Goal: Find specific page/section: Find specific page/section

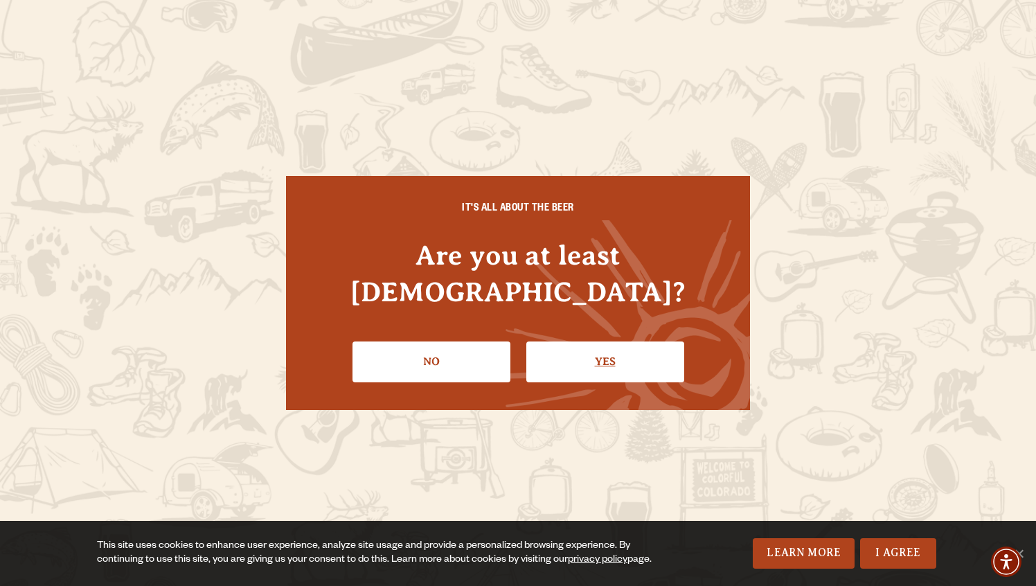
click at [567, 341] on link "Yes" at bounding box center [605, 361] width 158 height 40
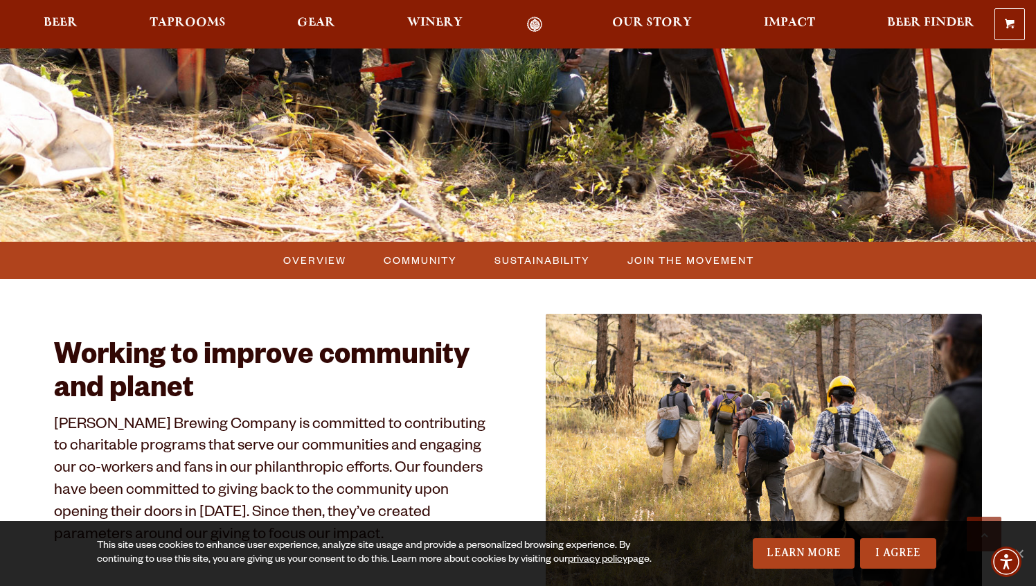
click at [567, 336] on img at bounding box center [764, 478] width 436 height 328
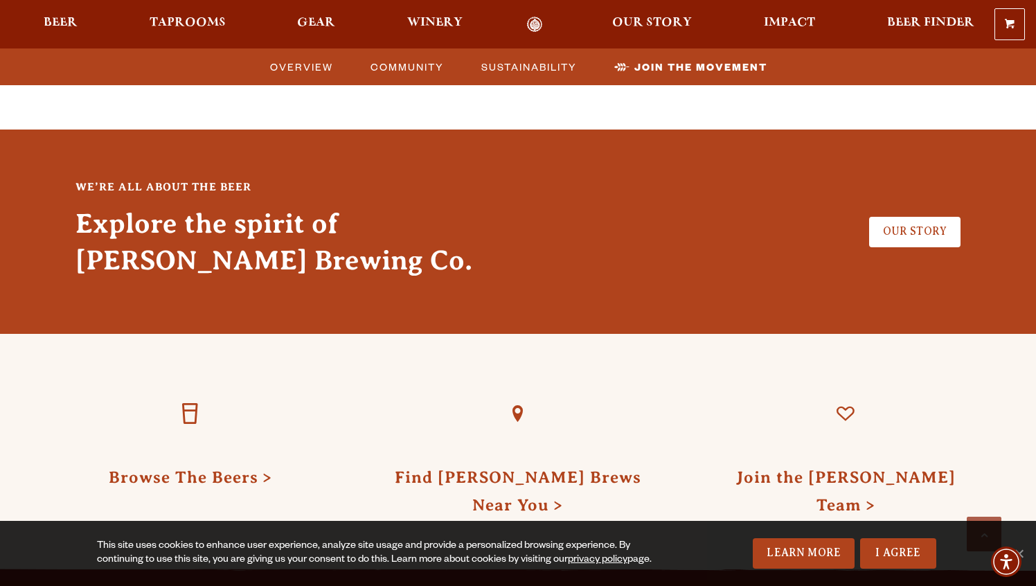
scroll to position [3692, 0]
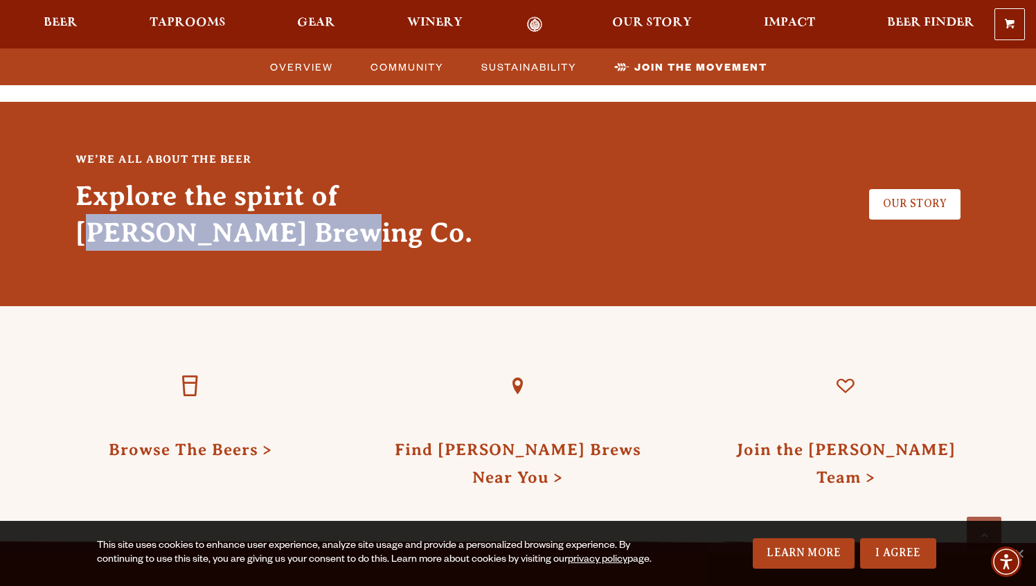
copy h3 "[PERSON_NAME] Brewing Co."
drag, startPoint x: 74, startPoint y: 217, endPoint x: 330, endPoint y: 219, distance: 255.6
click at [331, 220] on div "We’re all about the beer Explore the spirit of Odell Brewing Co. Our Story" at bounding box center [518, 203] width 928 height 134
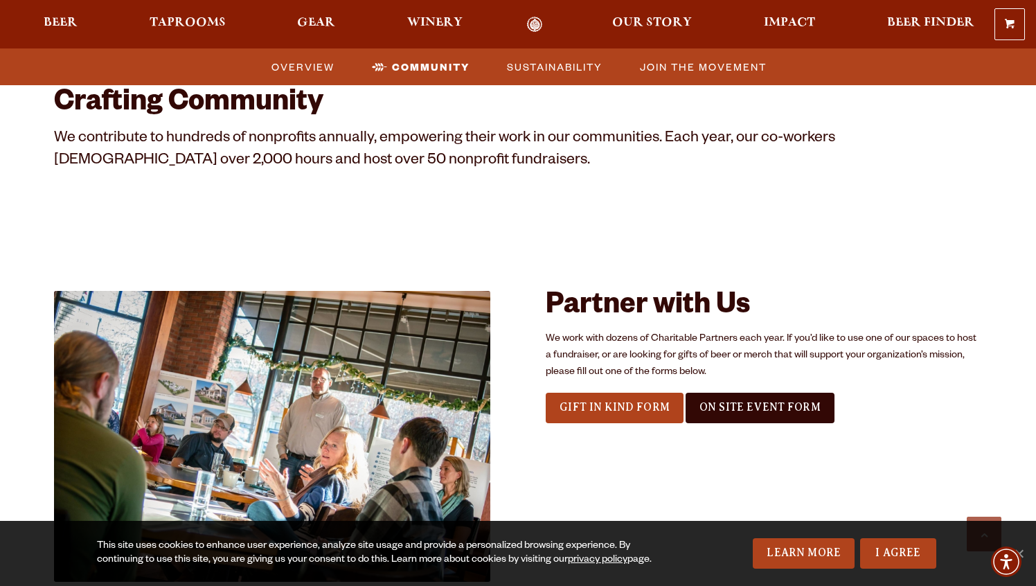
scroll to position [1426, 0]
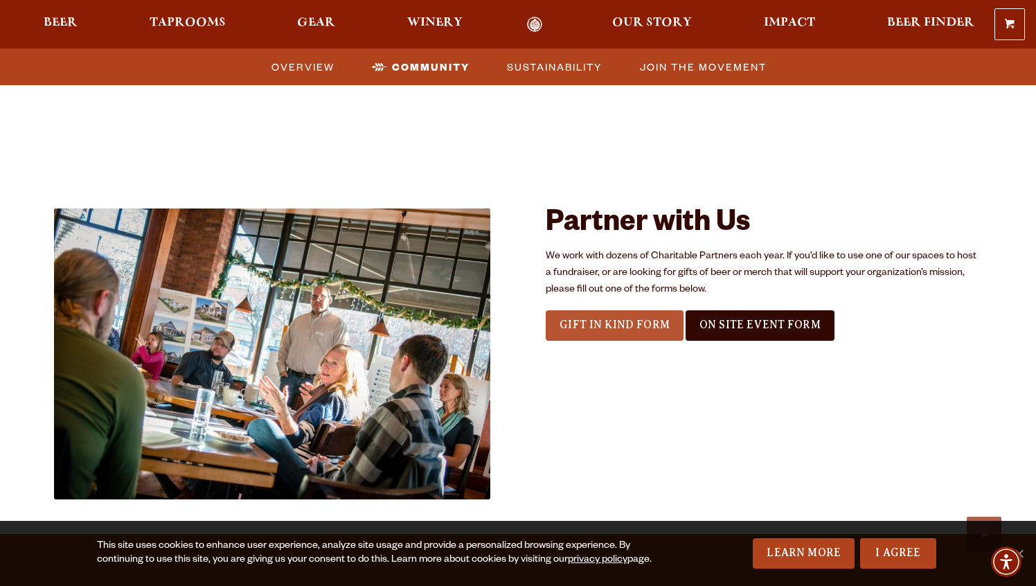
click at [643, 324] on span "Gift In Kind Form" at bounding box center [615, 325] width 110 height 12
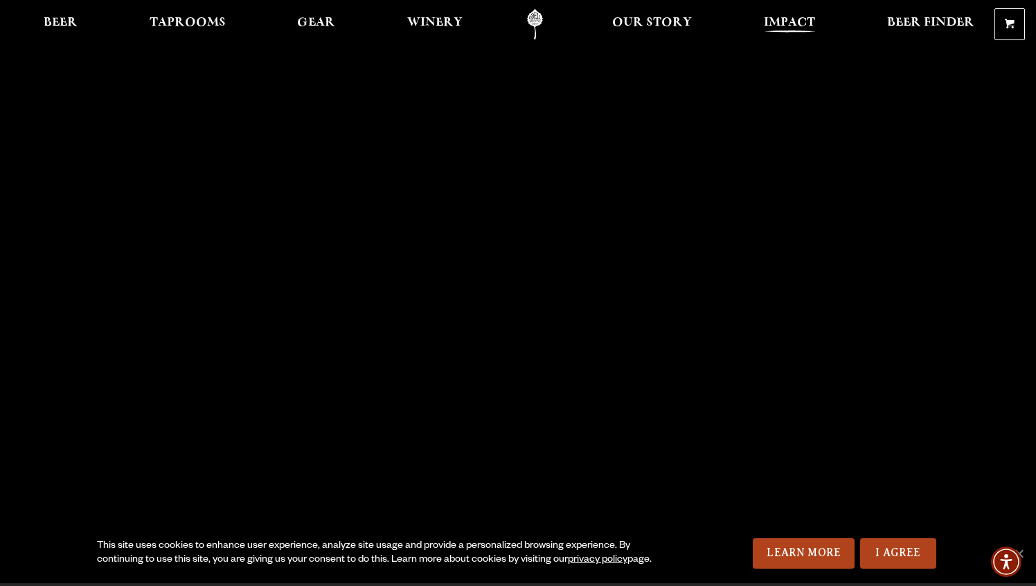
click at [794, 18] on span "Impact" at bounding box center [789, 22] width 51 height 11
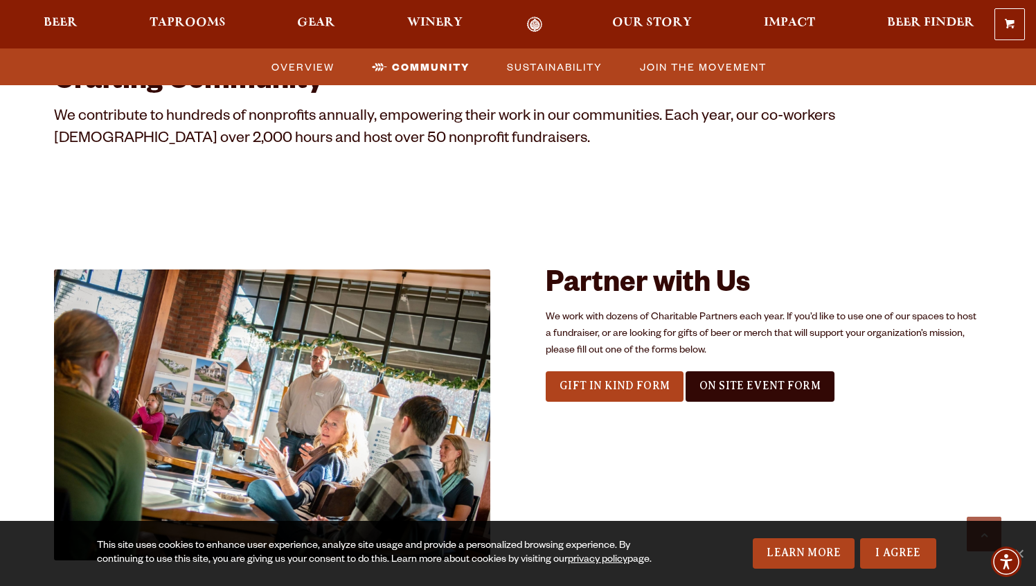
scroll to position [1250, 0]
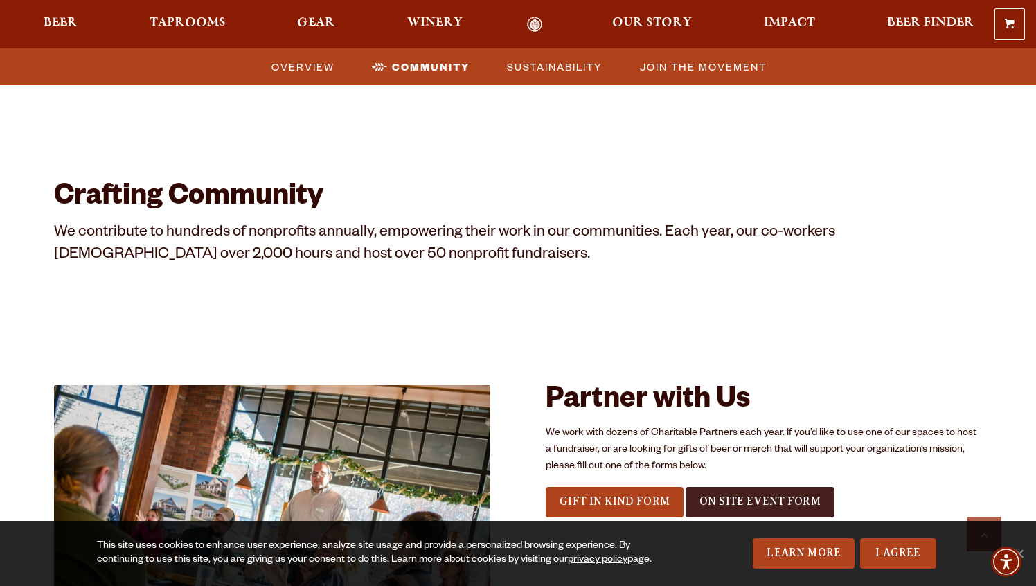
click at [743, 509] on link "On Site Event Form" at bounding box center [760, 502] width 149 height 30
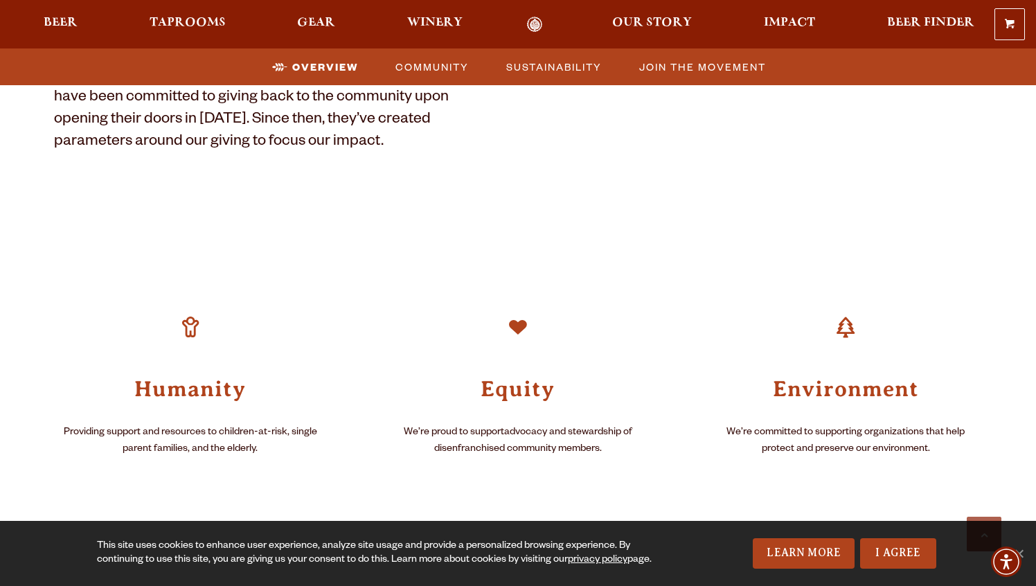
scroll to position [1058, 0]
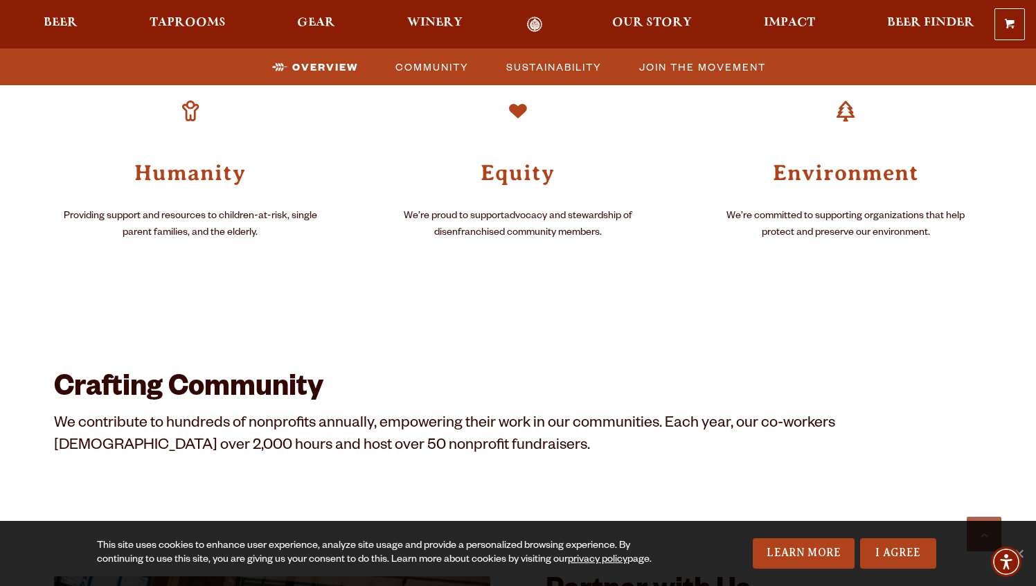
click at [242, 181] on h3 "Humanity" at bounding box center [190, 171] width 272 height 29
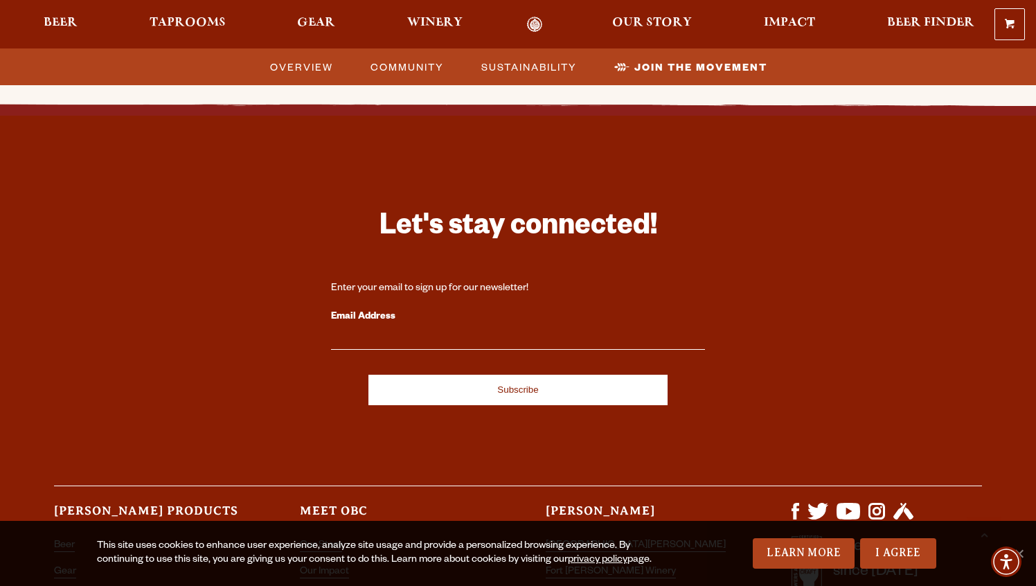
scroll to position [4327, 0]
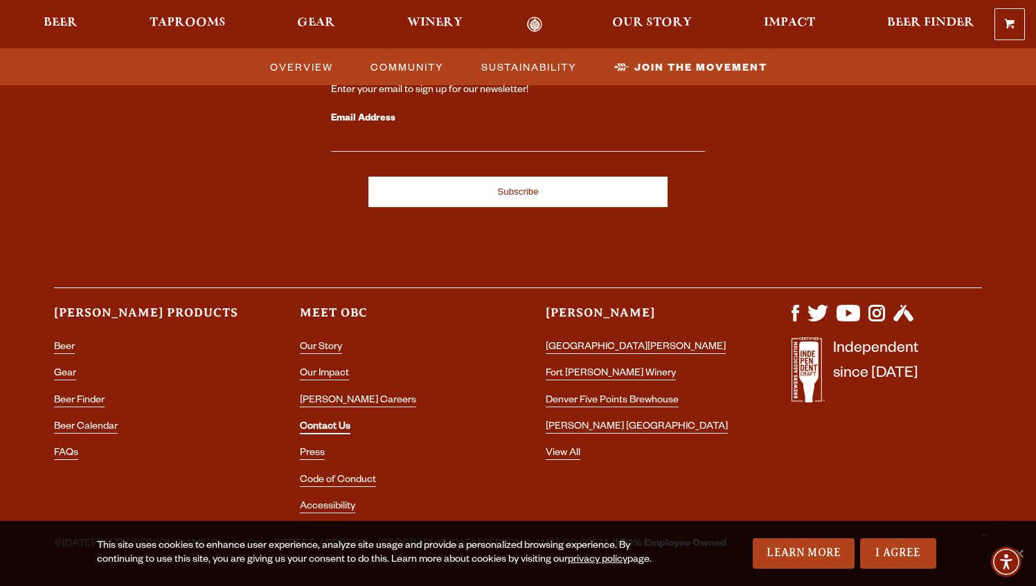
click at [321, 422] on link "Contact Us" at bounding box center [325, 428] width 51 height 12
